Goal: Navigation & Orientation: Understand site structure

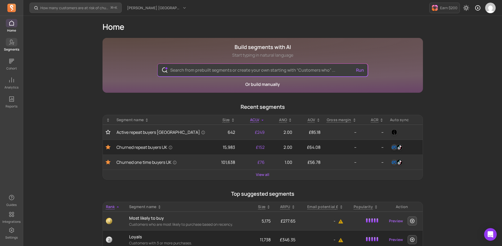
click at [18, 45] on link "Segments" at bounding box center [11, 45] width 23 height 14
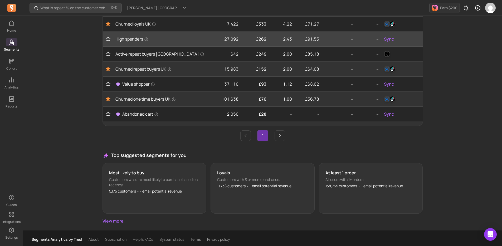
scroll to position [108, 0]
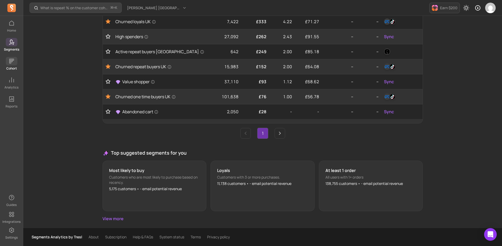
click at [15, 62] on span at bounding box center [12, 61] width 12 height 8
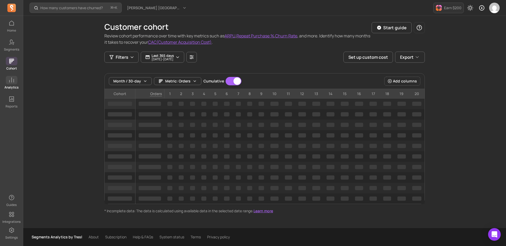
click at [12, 83] on icon at bounding box center [11, 80] width 6 height 6
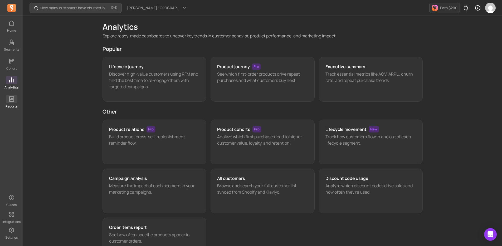
click at [12, 99] on icon at bounding box center [11, 99] width 6 height 6
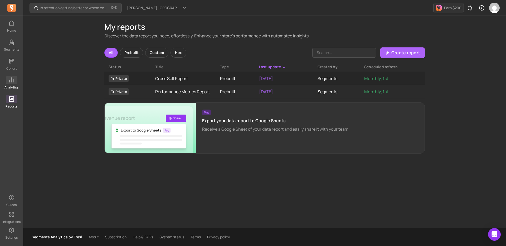
click at [7, 87] on p "Analytics" at bounding box center [11, 87] width 14 height 4
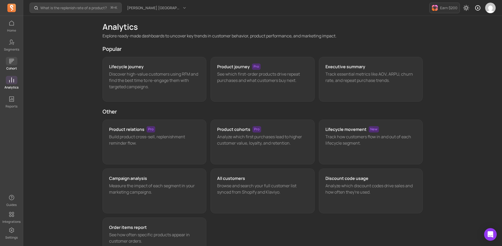
click at [16, 67] on p "Cohort" at bounding box center [11, 68] width 11 height 4
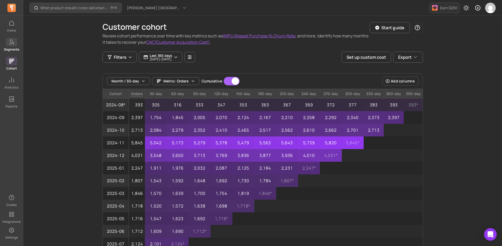
click at [13, 49] on p "Segments" at bounding box center [11, 49] width 15 height 4
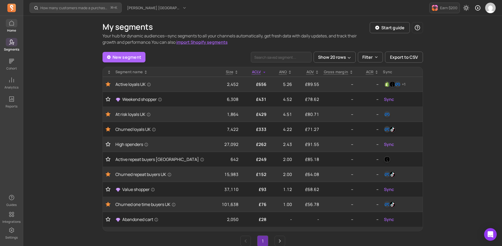
click at [16, 26] on span at bounding box center [12, 23] width 12 height 8
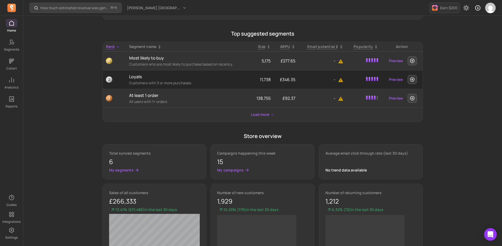
scroll to position [226, 0]
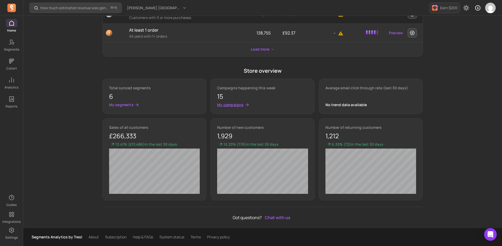
click at [238, 104] on p "My campaigns" at bounding box center [230, 104] width 27 height 5
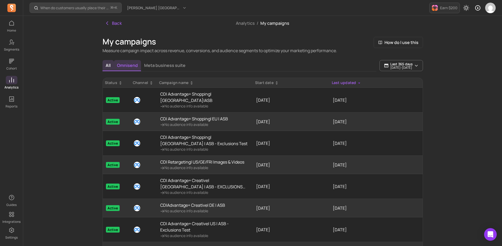
click at [132, 67] on button "Omnisend" at bounding box center [127, 65] width 27 height 11
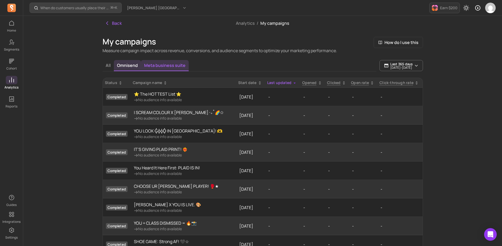
click at [144, 67] on button "Meta business suite" at bounding box center [165, 65] width 48 height 11
